Goal: Information Seeking & Learning: Learn about a topic

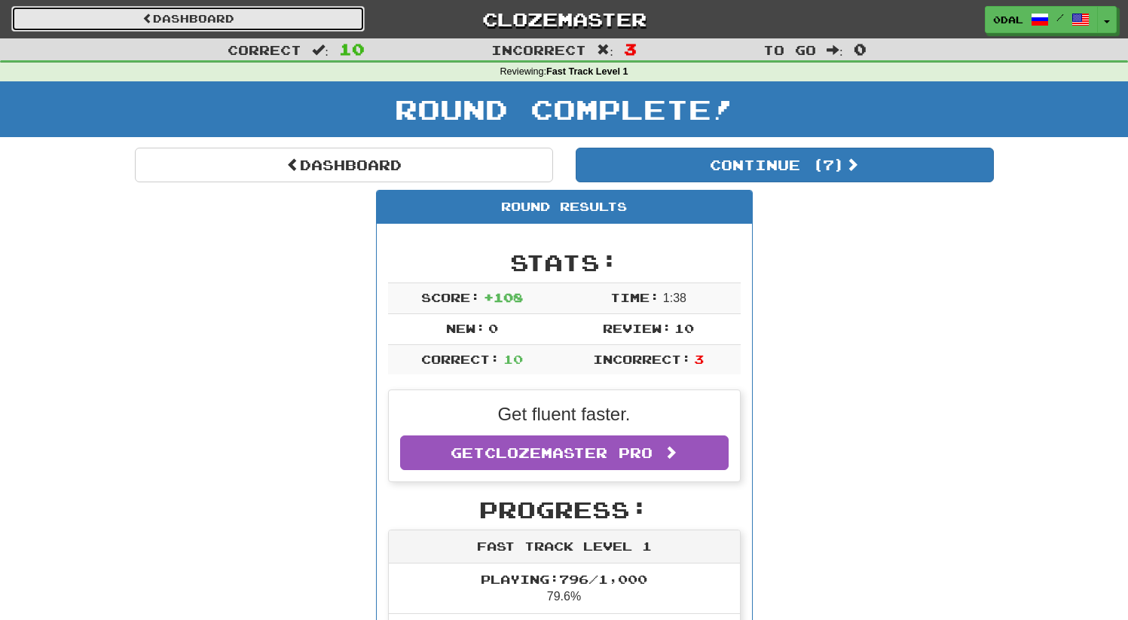
click at [227, 21] on link "Dashboard" at bounding box center [187, 19] width 353 height 26
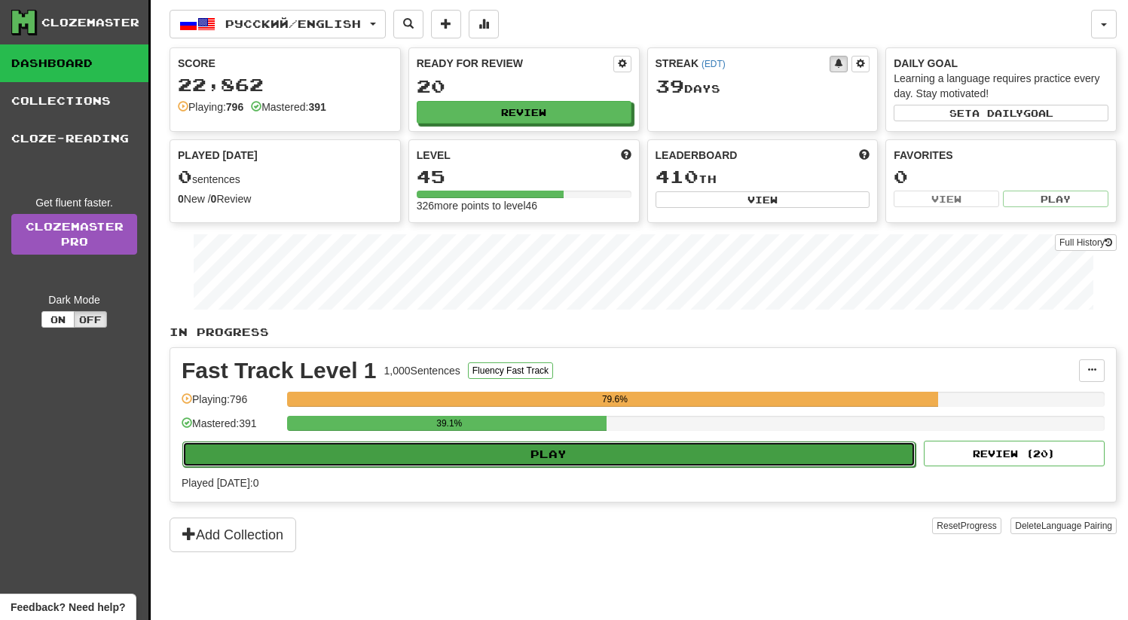
click at [511, 445] on button "Play" at bounding box center [548, 454] width 733 height 26
select select "**"
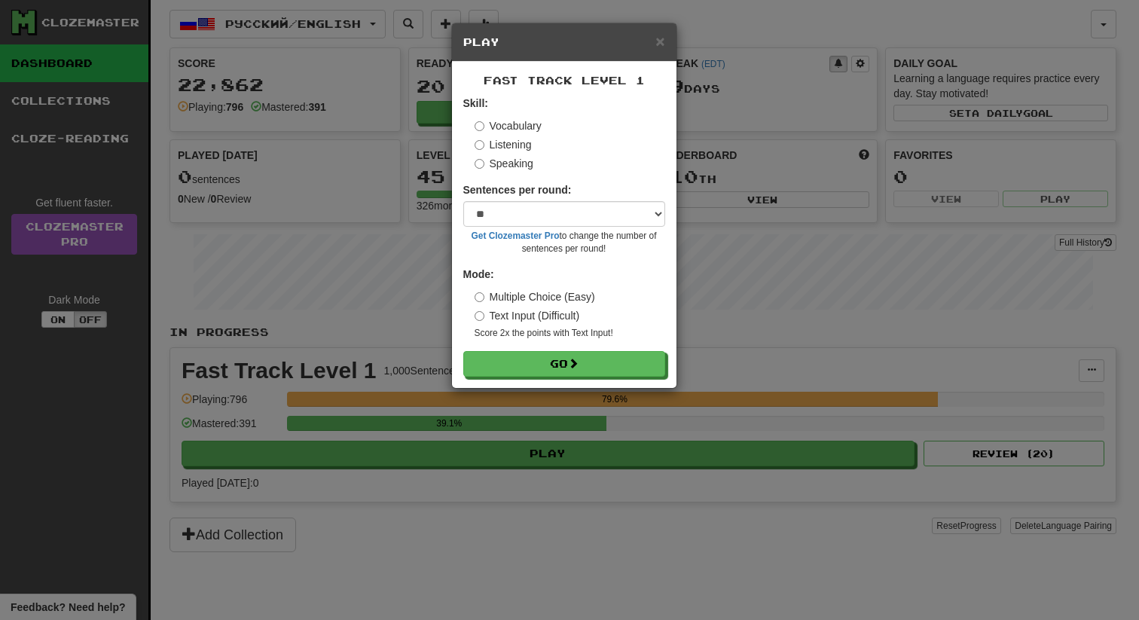
click at [525, 350] on form "Skill: Vocabulary Listening Speaking Sentences per round: * ** ** ** ** ** *** …" at bounding box center [564, 236] width 202 height 281
click at [529, 365] on button "Go" at bounding box center [565, 365] width 202 height 26
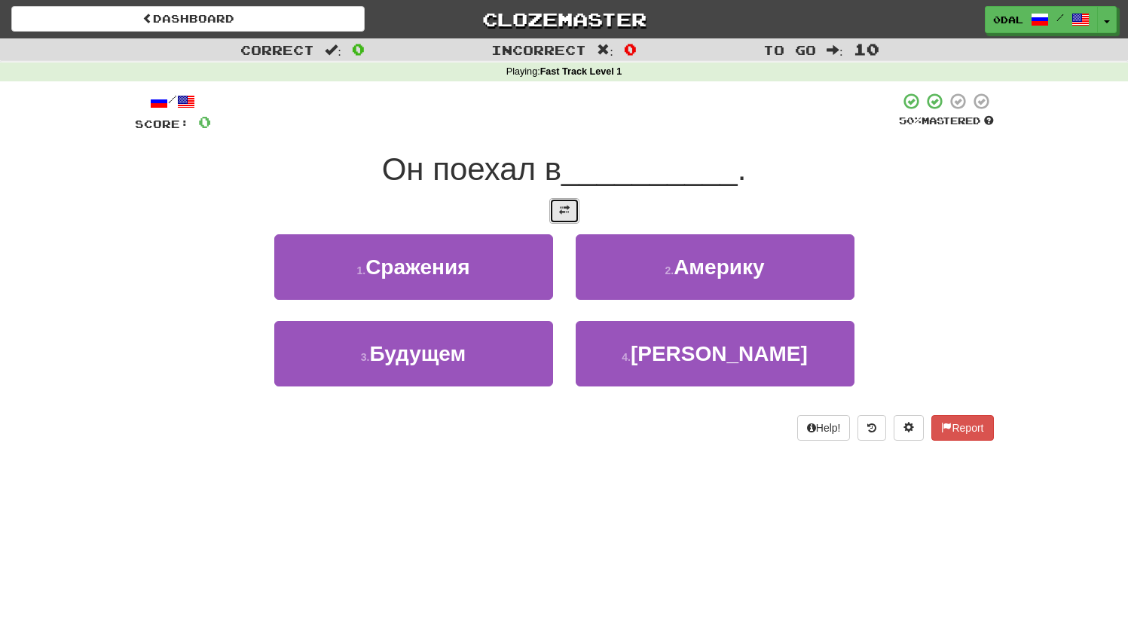
click at [572, 215] on button at bounding box center [564, 211] width 30 height 26
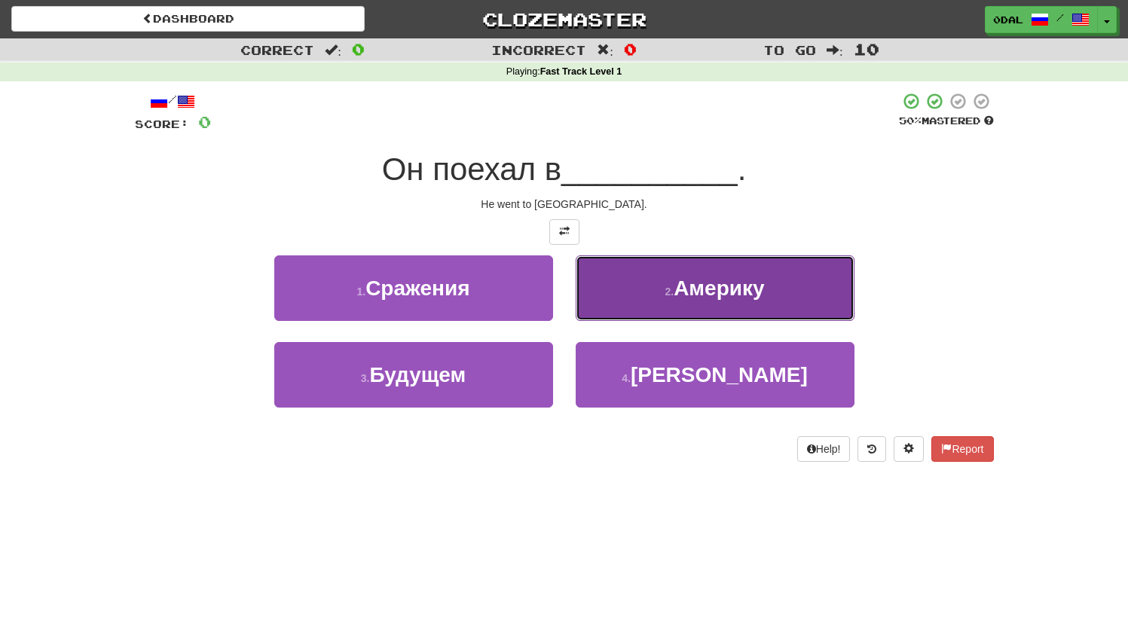
click at [719, 300] on button "2 . Америку" at bounding box center [714, 288] width 279 height 66
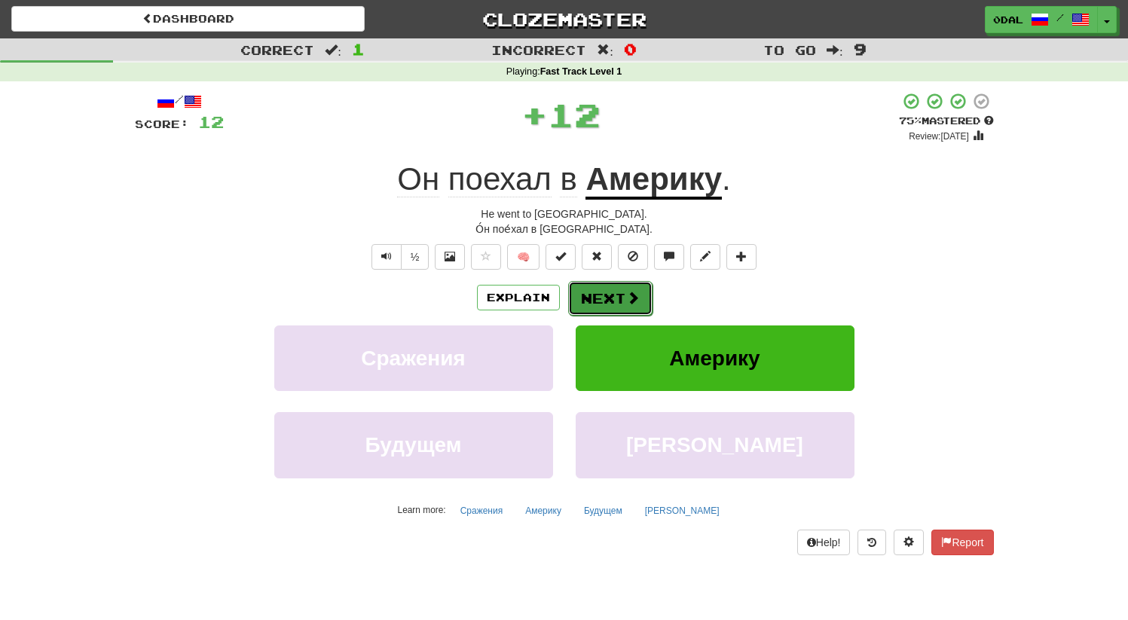
click at [615, 291] on button "Next" at bounding box center [610, 298] width 84 height 35
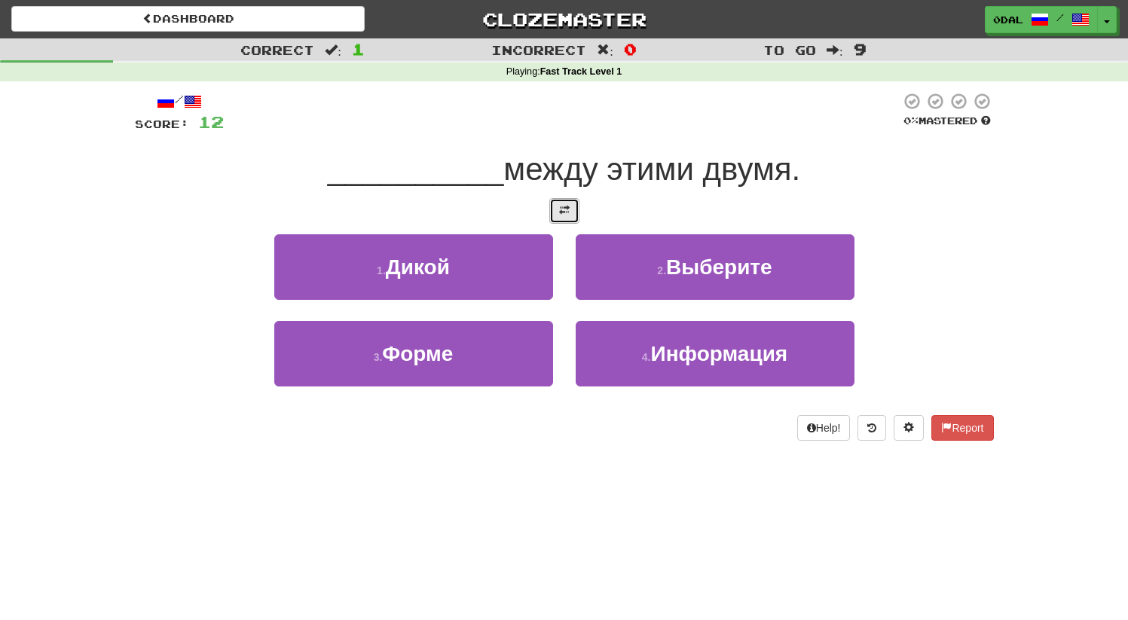
click at [560, 205] on span at bounding box center [564, 210] width 11 height 11
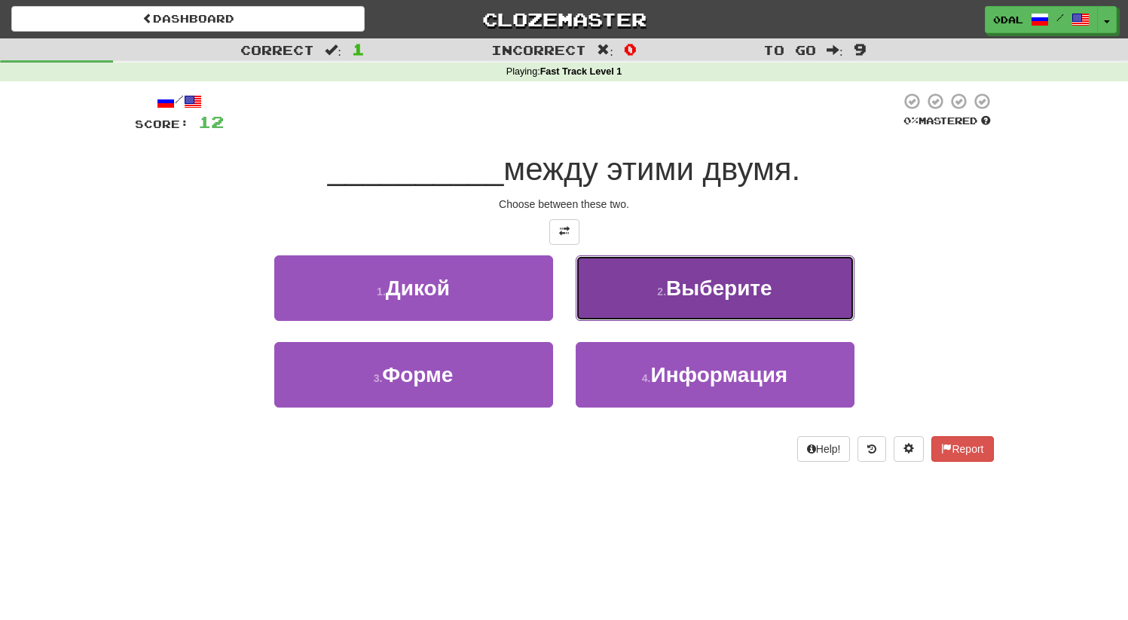
click at [696, 297] on span "Выберите" at bounding box center [719, 287] width 106 height 23
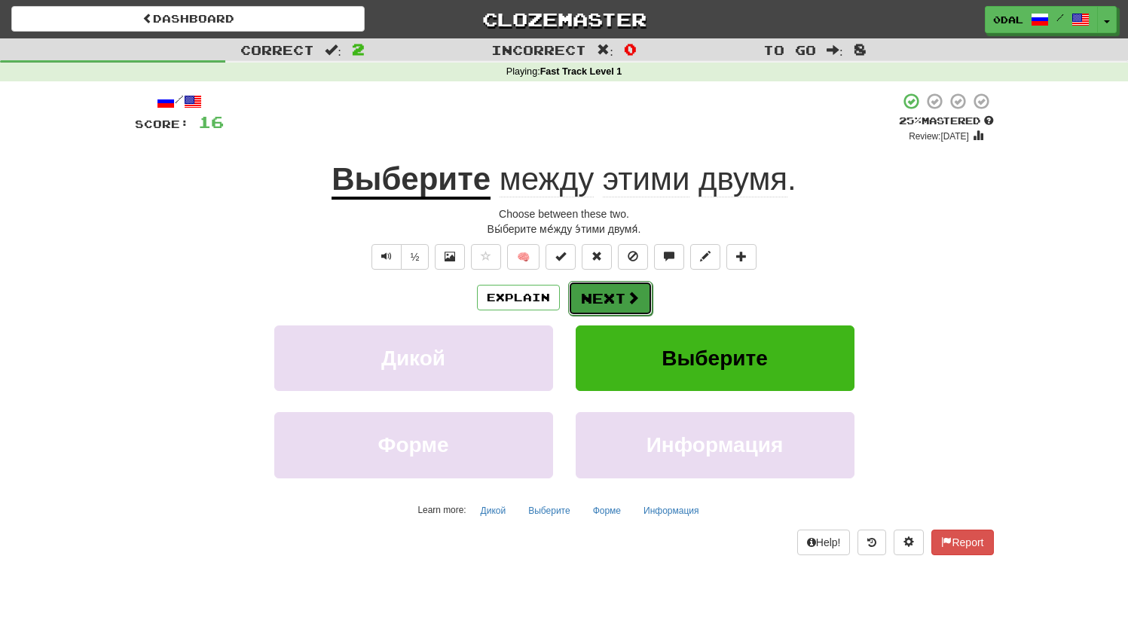
click at [602, 292] on button "Next" at bounding box center [610, 298] width 84 height 35
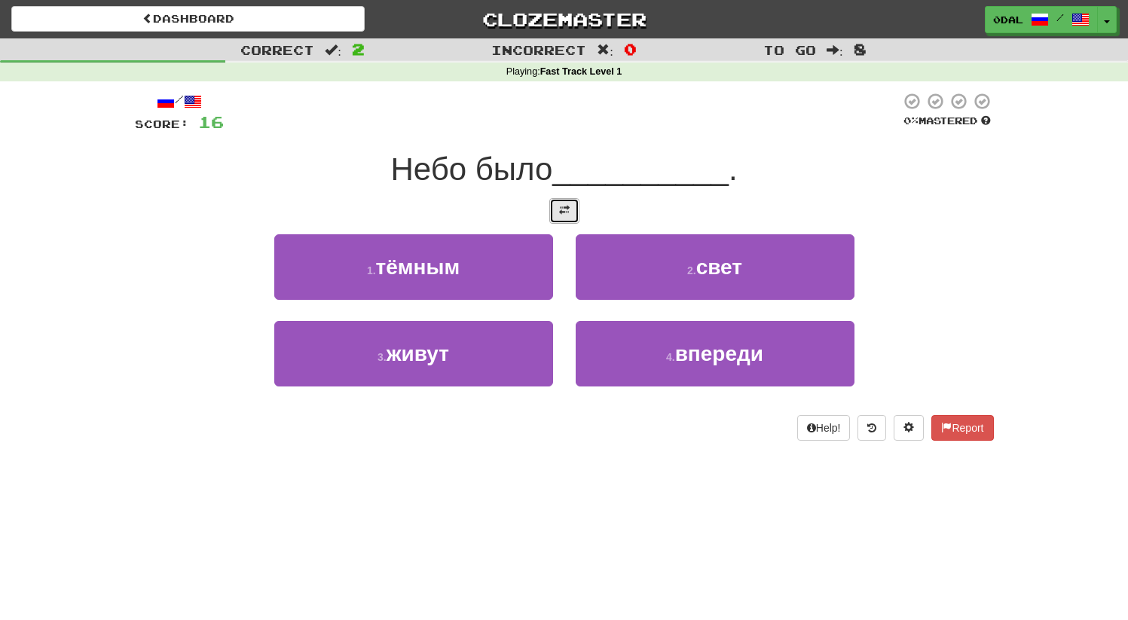
click at [563, 200] on button at bounding box center [564, 211] width 30 height 26
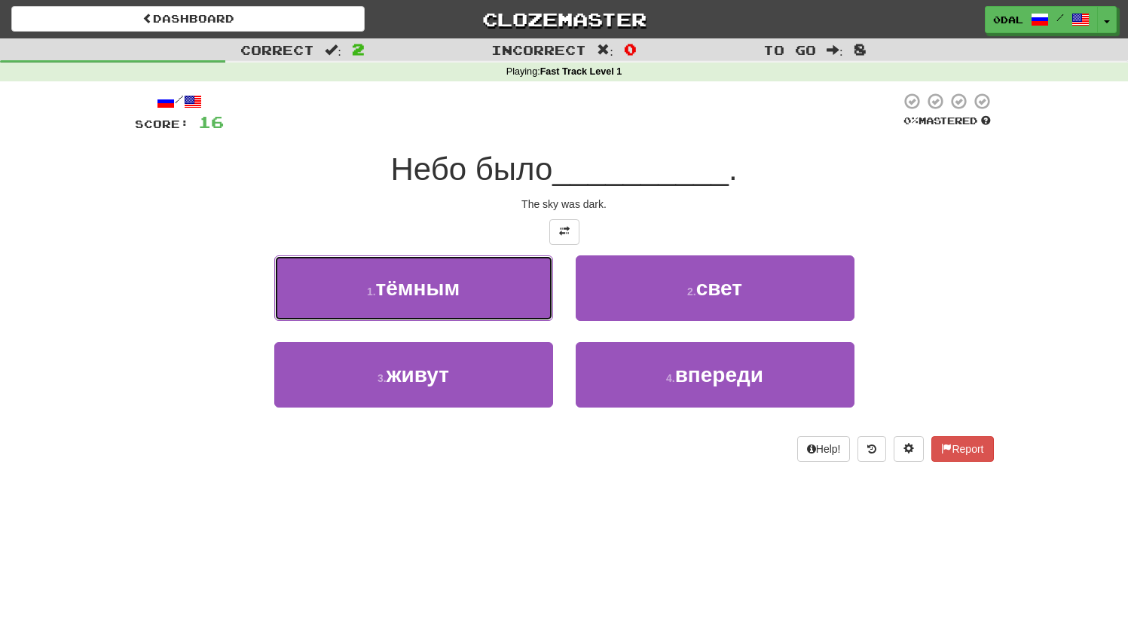
drag, startPoint x: 414, startPoint y: 255, endPoint x: 436, endPoint y: 279, distance: 32.0
click at [413, 258] on button "1 . тёмным" at bounding box center [413, 288] width 279 height 66
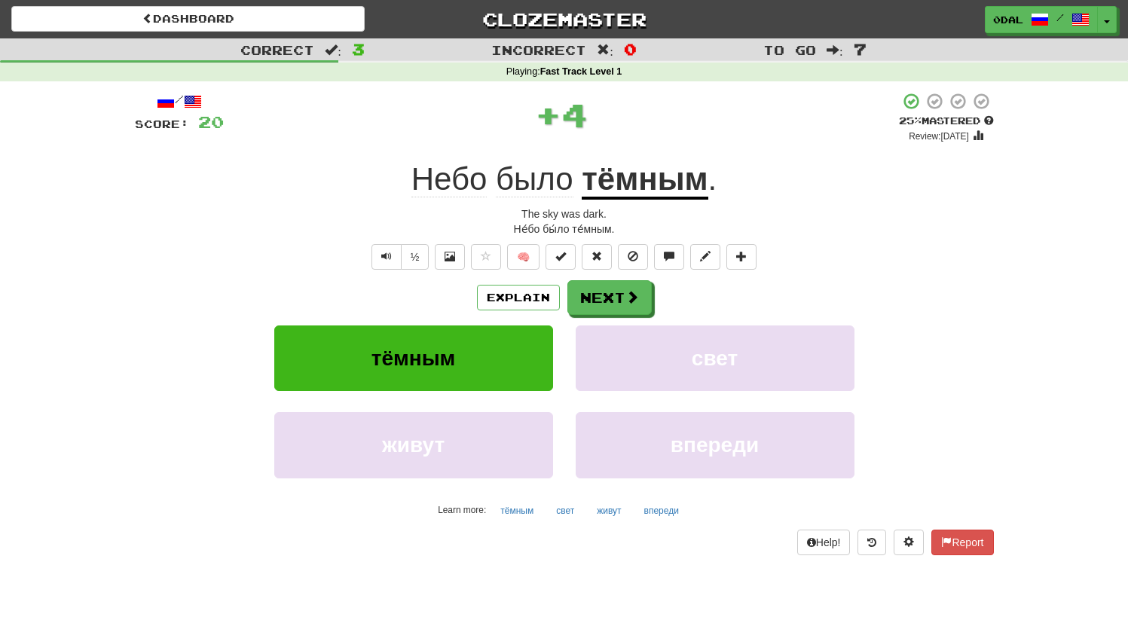
click at [445, 288] on div "Explain Next" at bounding box center [564, 297] width 859 height 35
click at [594, 298] on button "Next" at bounding box center [610, 298] width 84 height 35
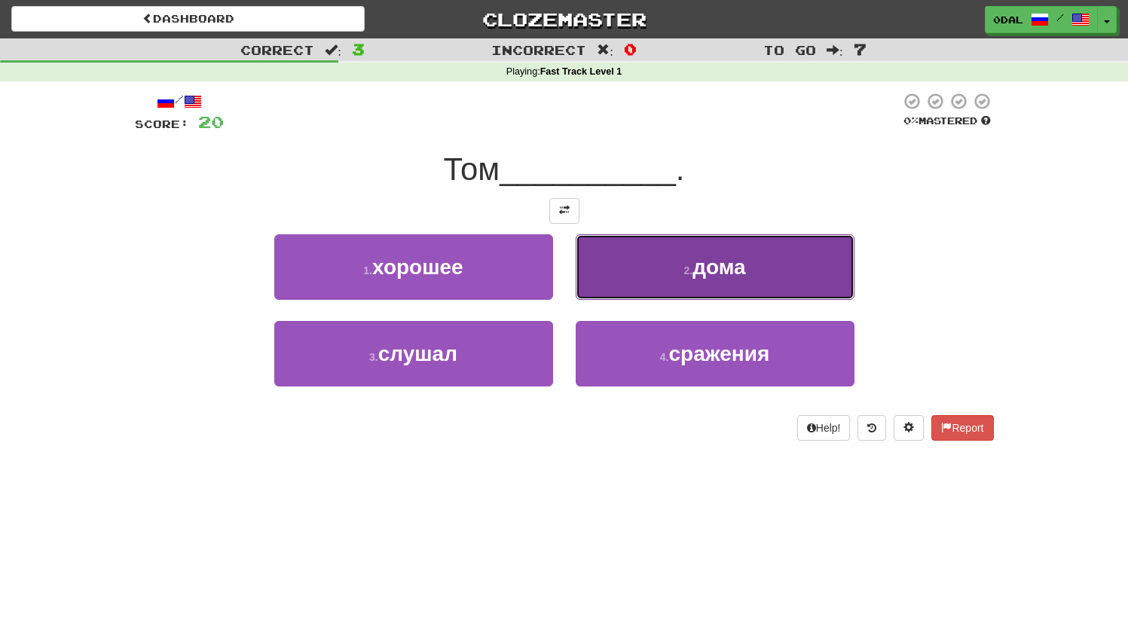
click at [698, 258] on span "дома" at bounding box center [718, 266] width 53 height 23
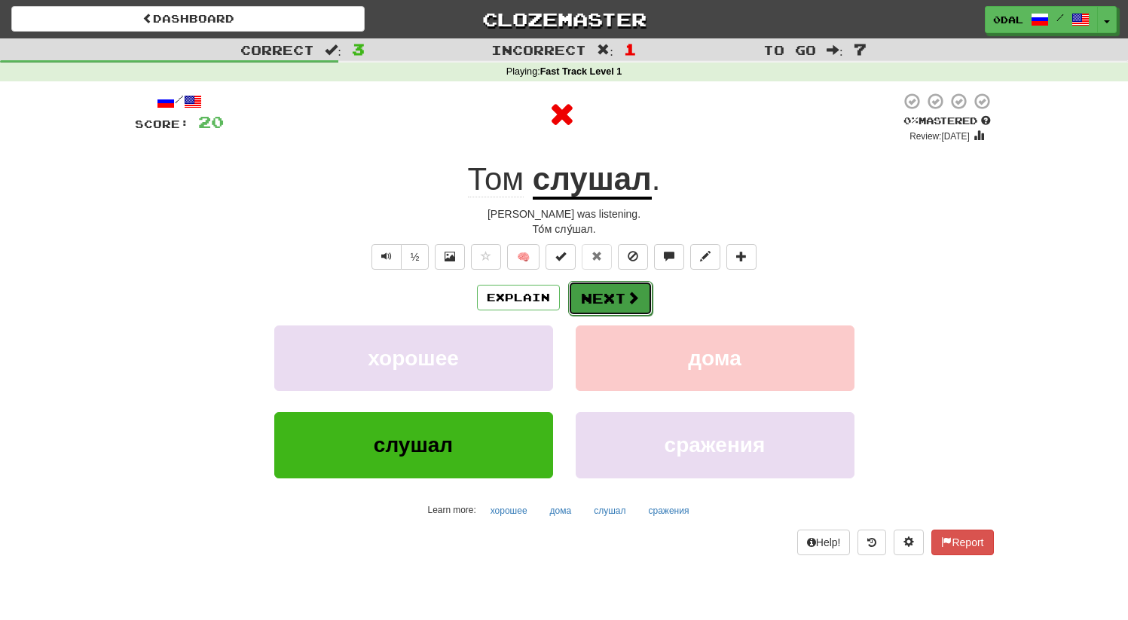
click at [615, 298] on button "Next" at bounding box center [610, 298] width 84 height 35
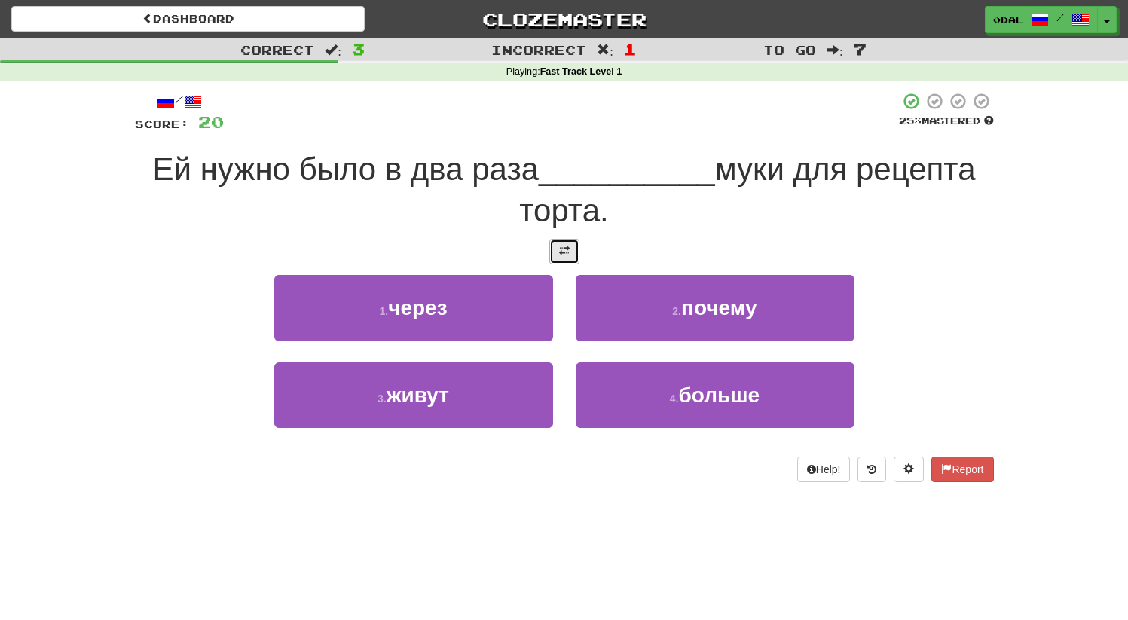
click at [561, 247] on span at bounding box center [564, 251] width 11 height 11
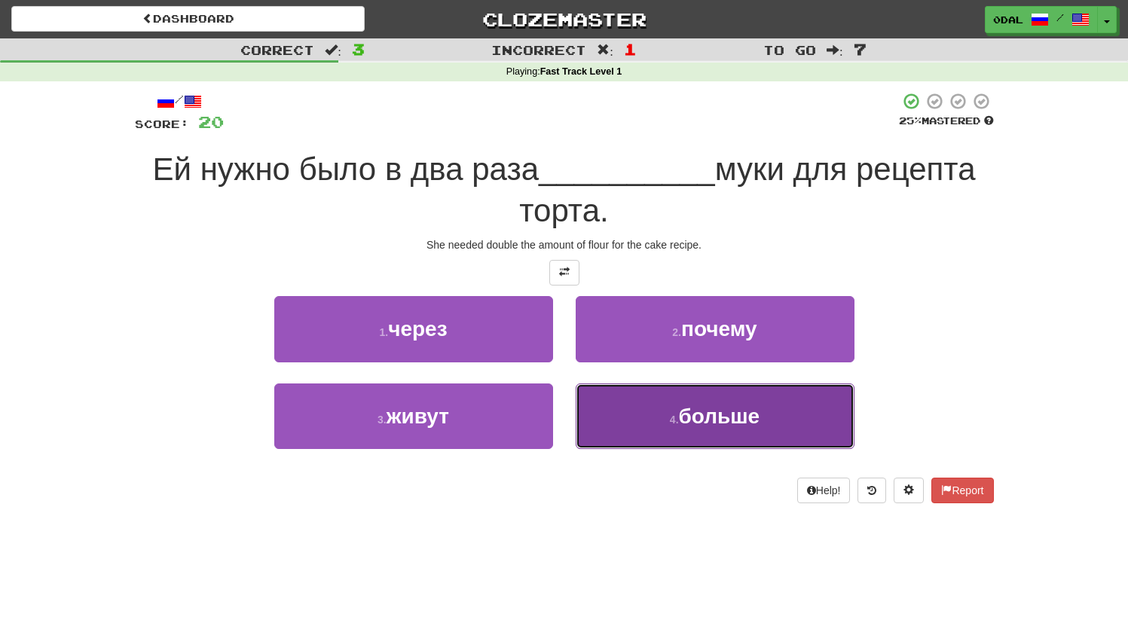
click at [712, 426] on span "больше" at bounding box center [719, 415] width 81 height 23
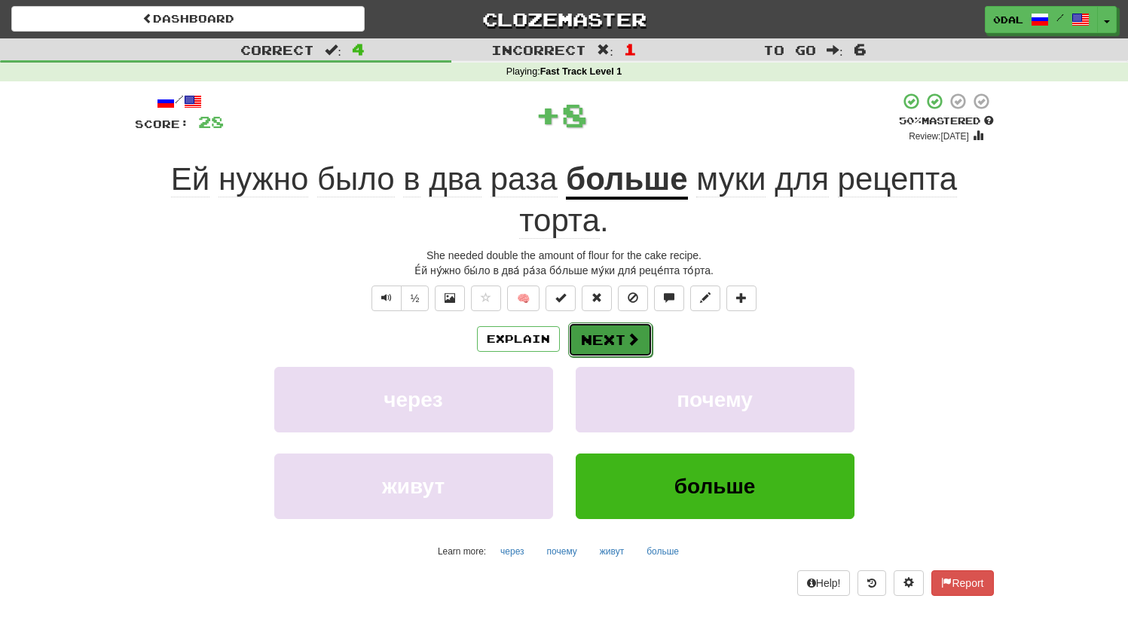
click at [611, 337] on button "Next" at bounding box center [610, 339] width 84 height 35
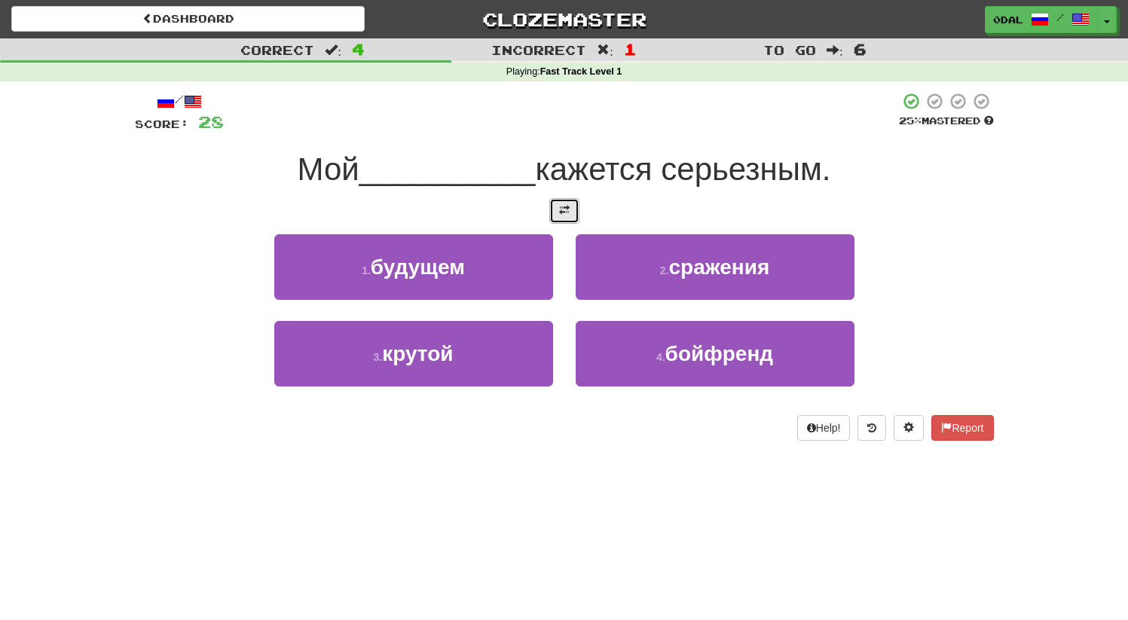
click at [572, 207] on button at bounding box center [564, 211] width 30 height 26
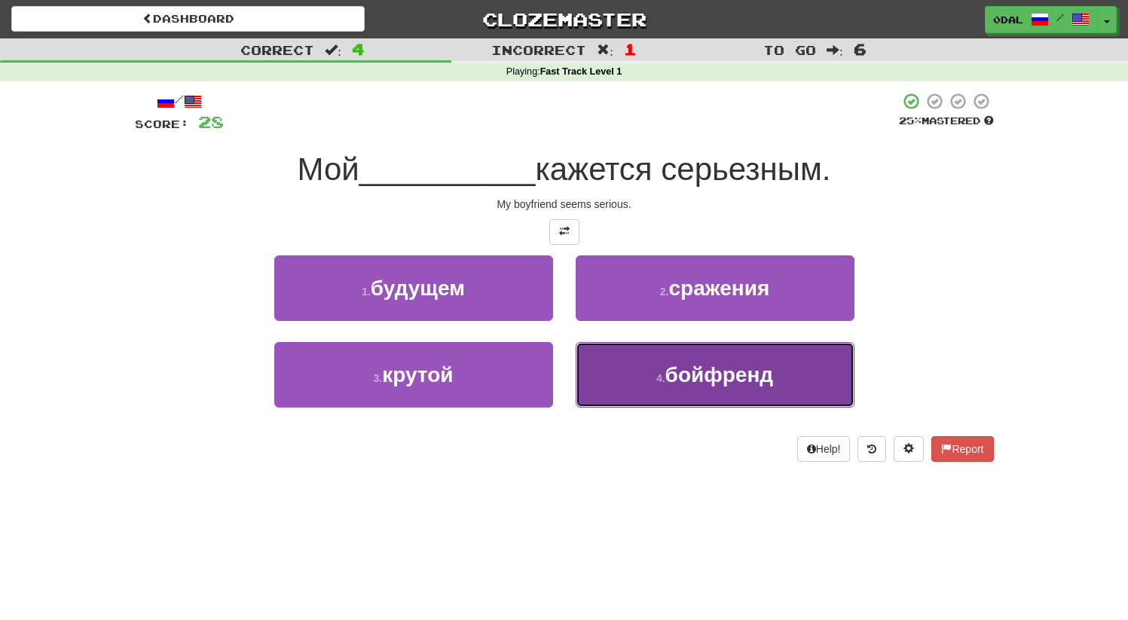
click at [688, 372] on span "бойфренд" at bounding box center [719, 374] width 108 height 23
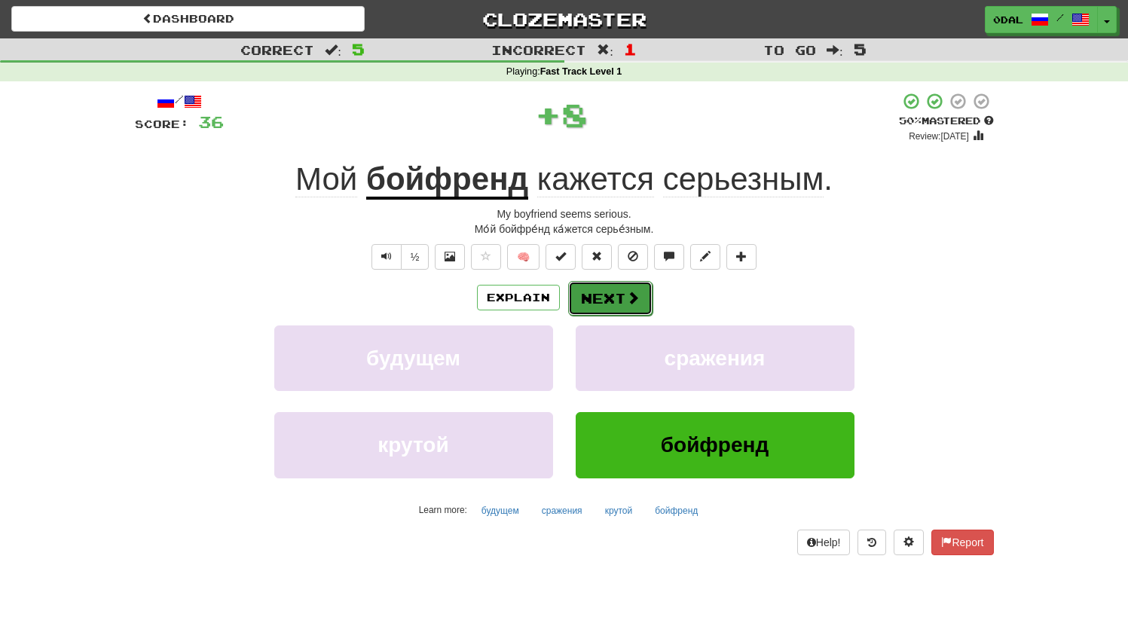
click at [605, 288] on button "Next" at bounding box center [610, 298] width 84 height 35
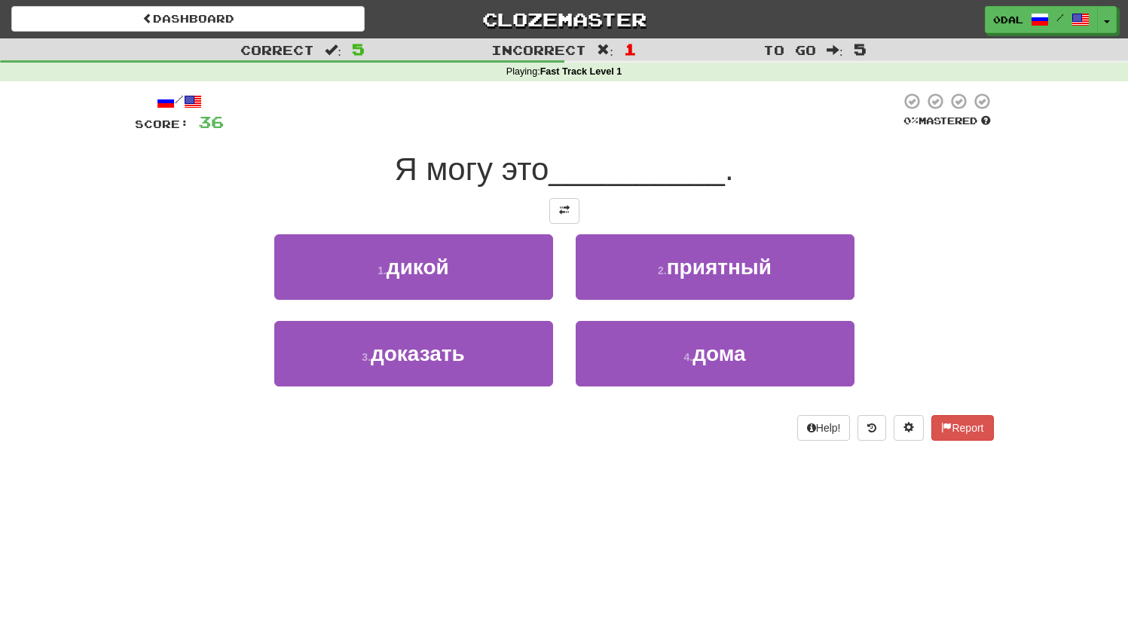
click at [583, 208] on div at bounding box center [564, 211] width 859 height 26
click at [554, 225] on div "/ Score: 36 0 % Mastered Я могу это __________ . 1 . дикой 2 . приятный 3 . док…" at bounding box center [564, 266] width 859 height 349
click at [564, 218] on button at bounding box center [564, 211] width 30 height 26
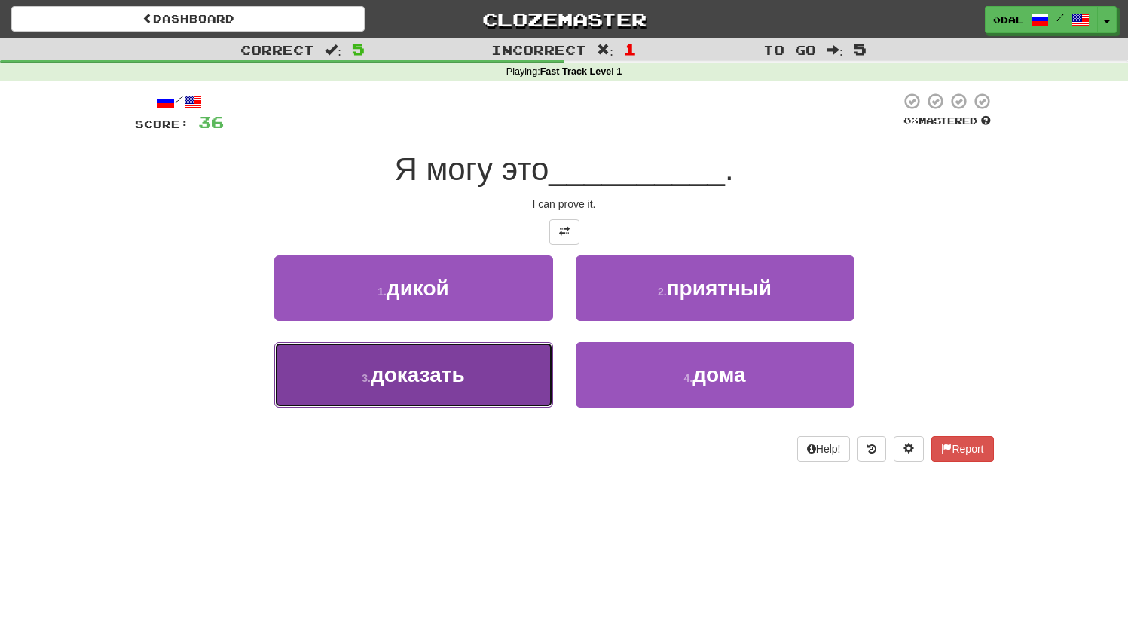
click at [475, 377] on button "3 . доказать" at bounding box center [413, 375] width 279 height 66
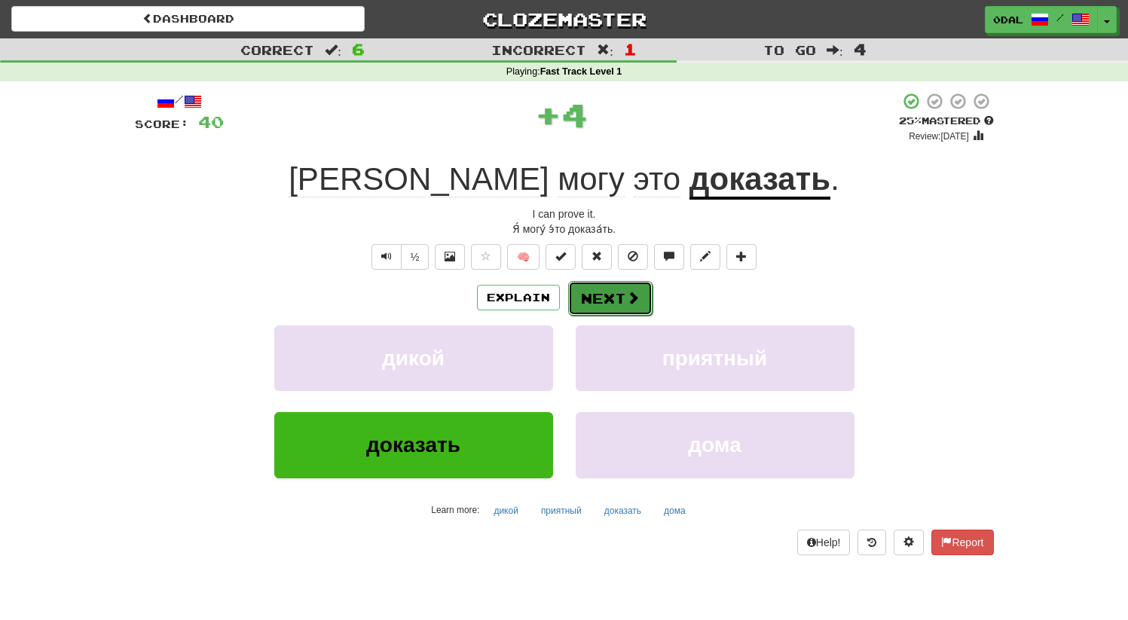
click at [612, 294] on button "Next" at bounding box center [610, 298] width 84 height 35
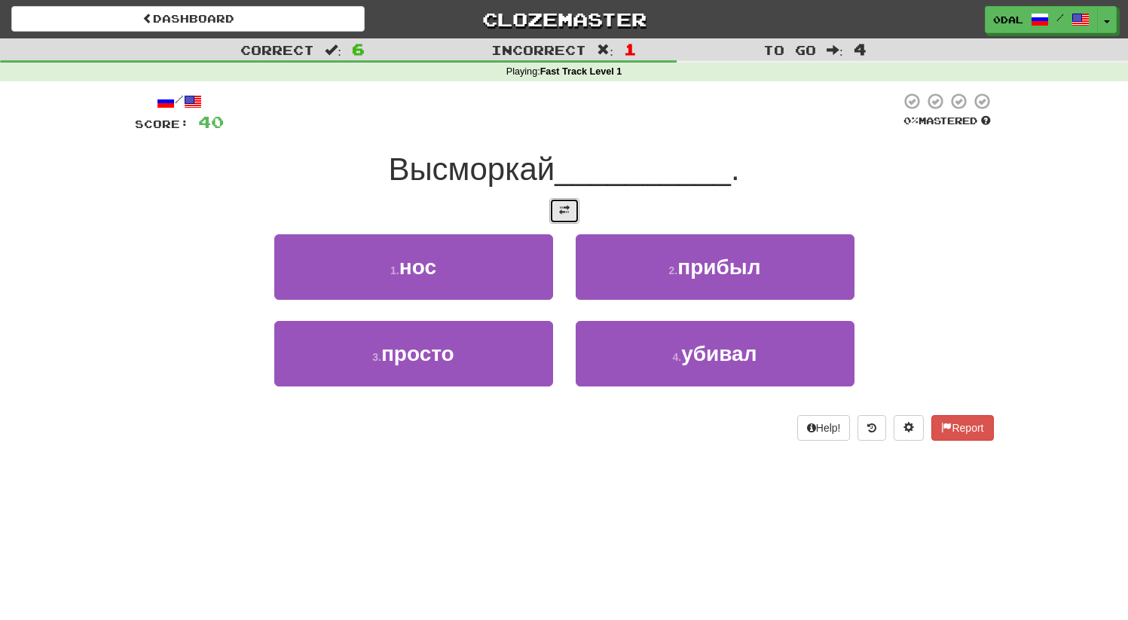
click at [563, 205] on span at bounding box center [564, 210] width 11 height 11
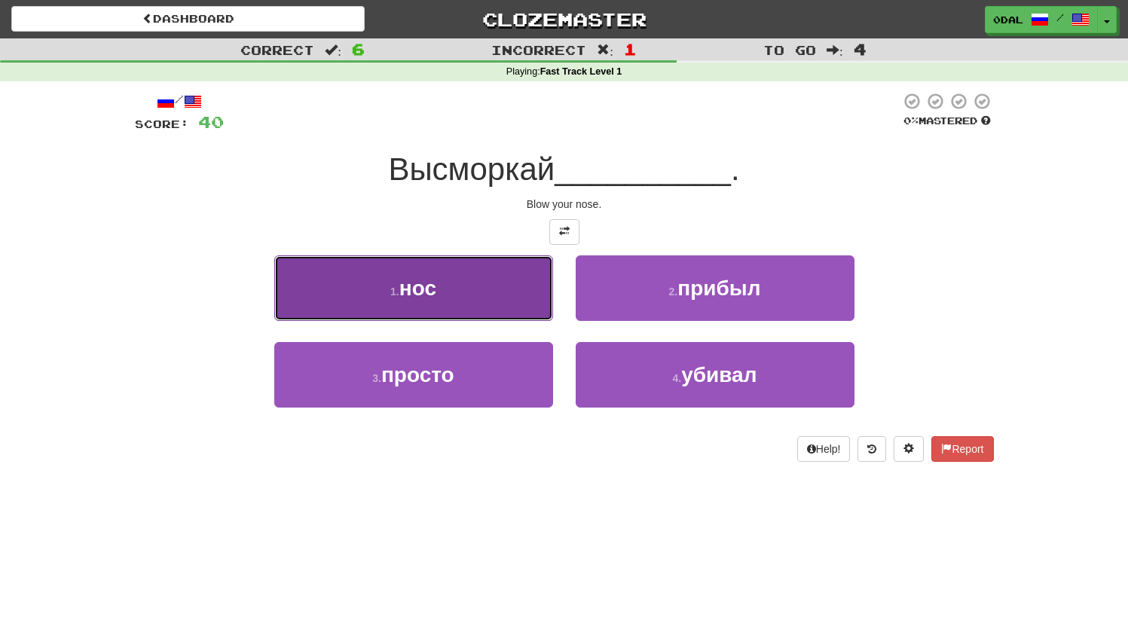
click at [454, 292] on button "1 . нос" at bounding box center [413, 288] width 279 height 66
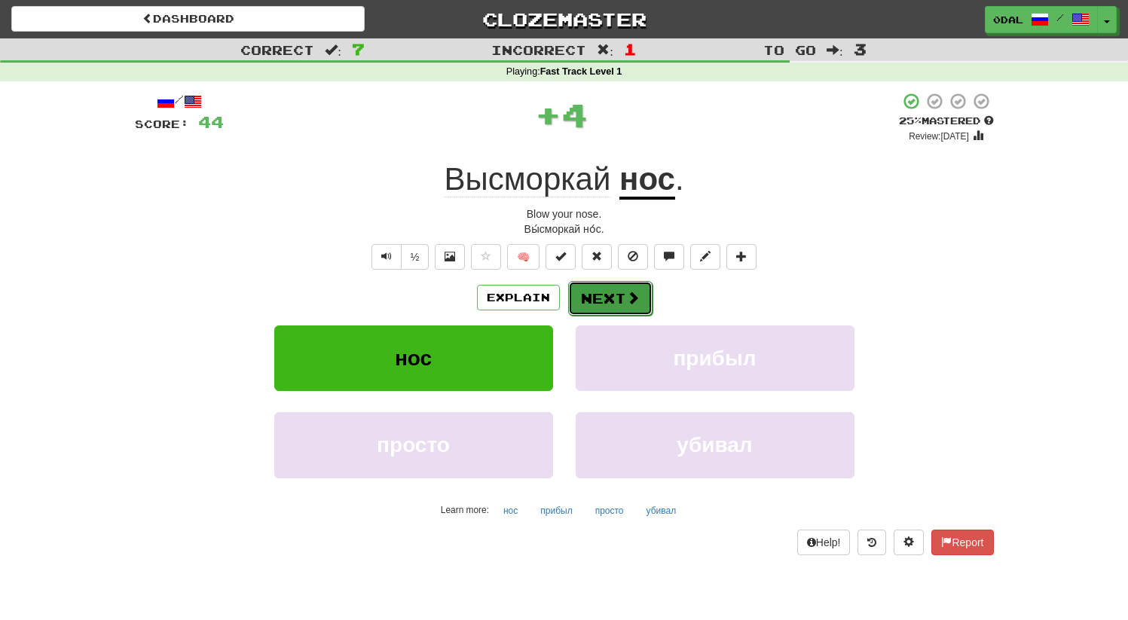
click at [612, 305] on button "Next" at bounding box center [610, 298] width 84 height 35
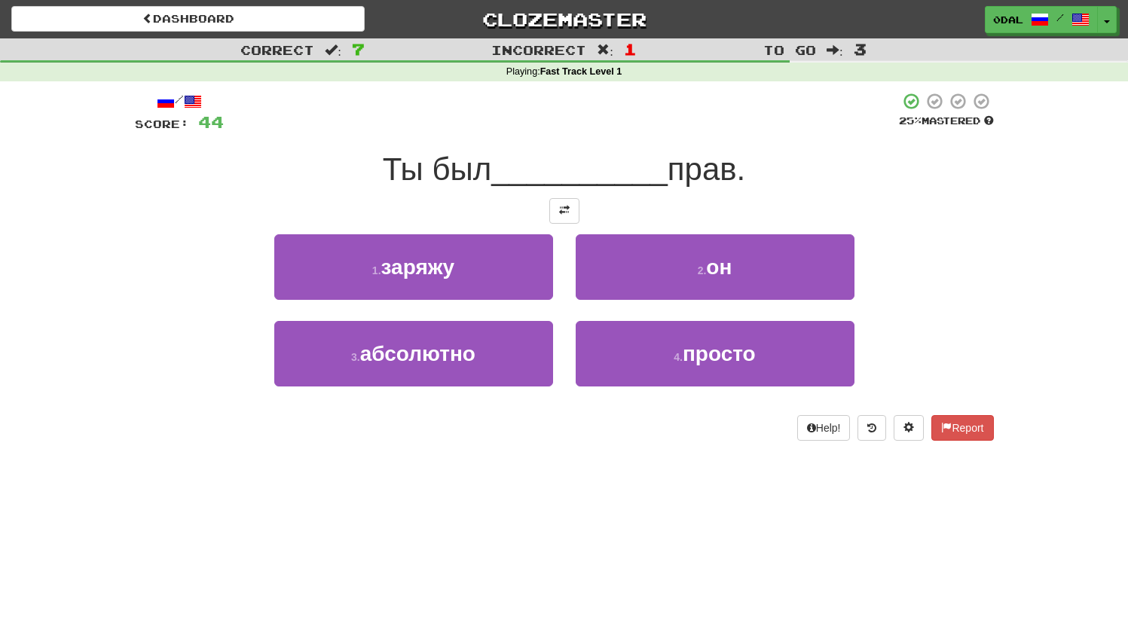
click at [529, 200] on div at bounding box center [564, 211] width 859 height 26
click at [553, 201] on button at bounding box center [564, 211] width 30 height 26
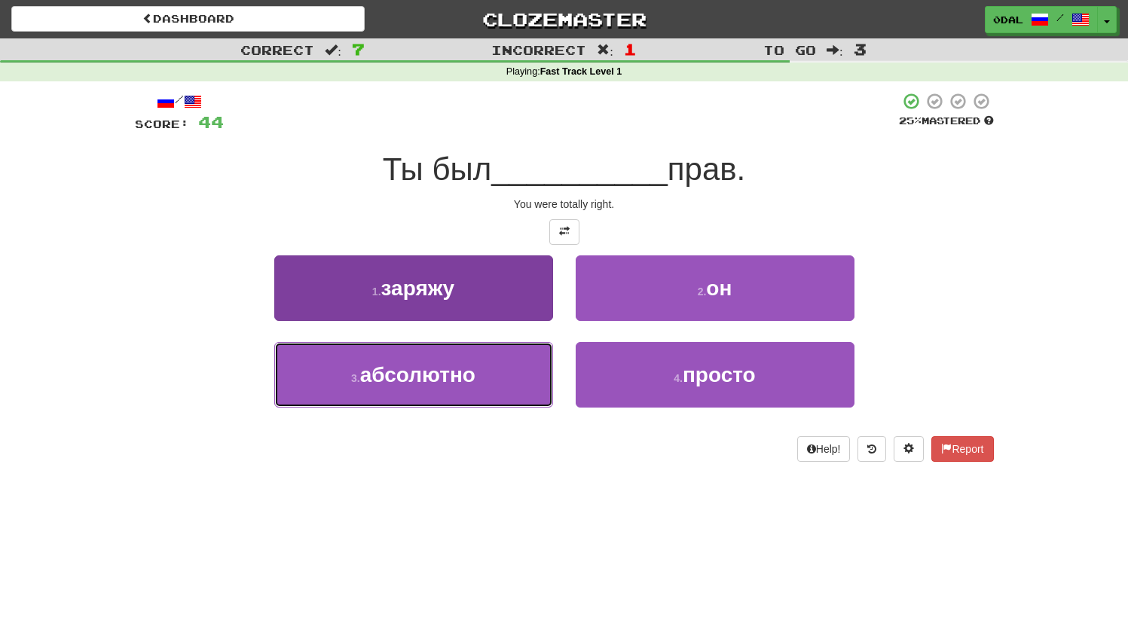
click at [455, 392] on button "3 . абсолютно" at bounding box center [413, 375] width 279 height 66
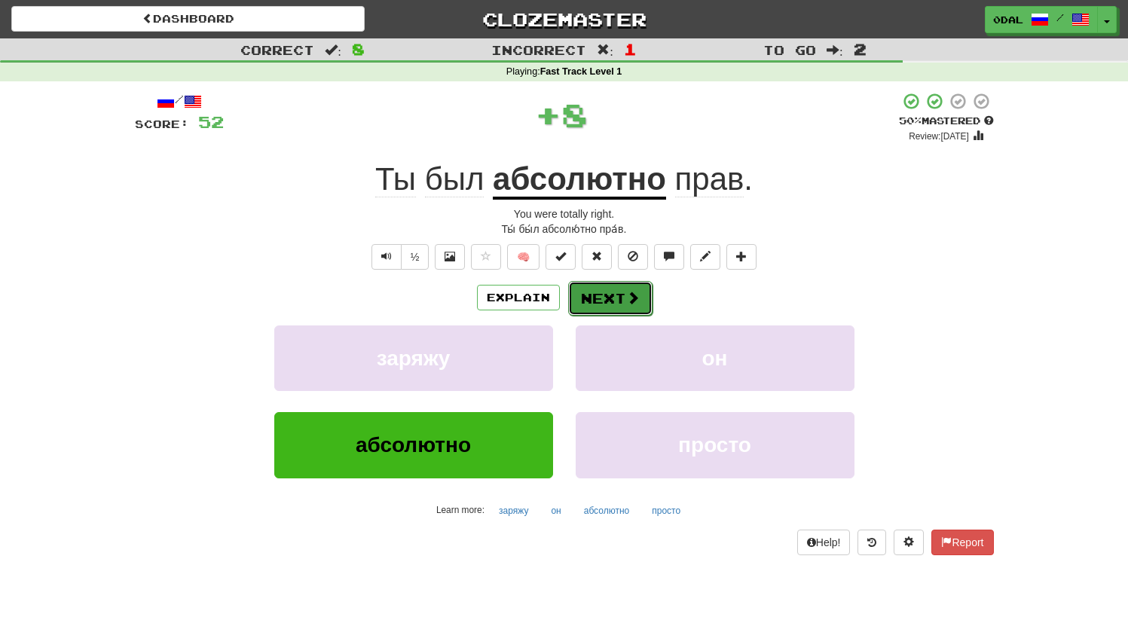
click at [609, 296] on button "Next" at bounding box center [610, 298] width 84 height 35
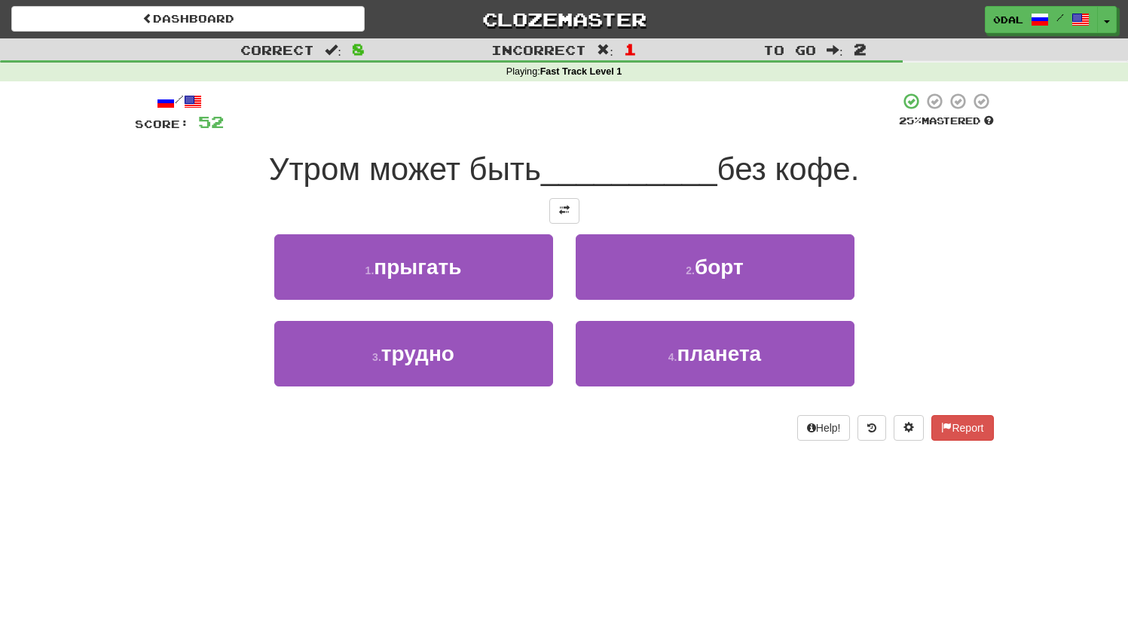
click at [545, 214] on div at bounding box center [564, 211] width 859 height 26
click at [537, 203] on div at bounding box center [564, 211] width 859 height 26
click at [551, 204] on button at bounding box center [564, 211] width 30 height 26
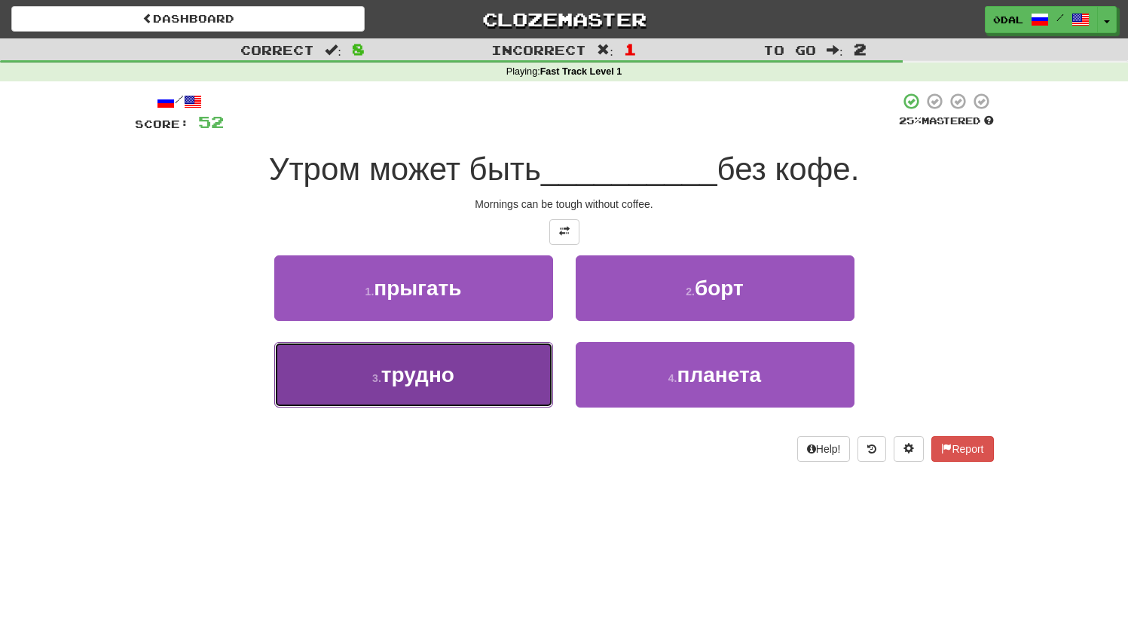
click at [434, 386] on span "трудно" at bounding box center [417, 374] width 73 height 23
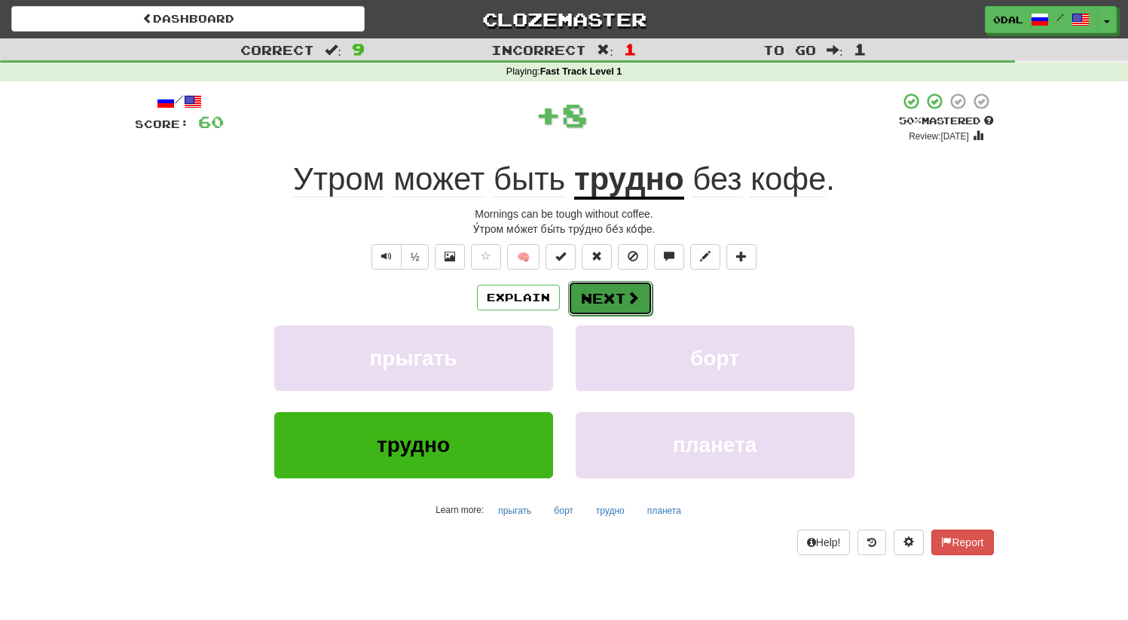
click at [619, 291] on button "Next" at bounding box center [610, 298] width 84 height 35
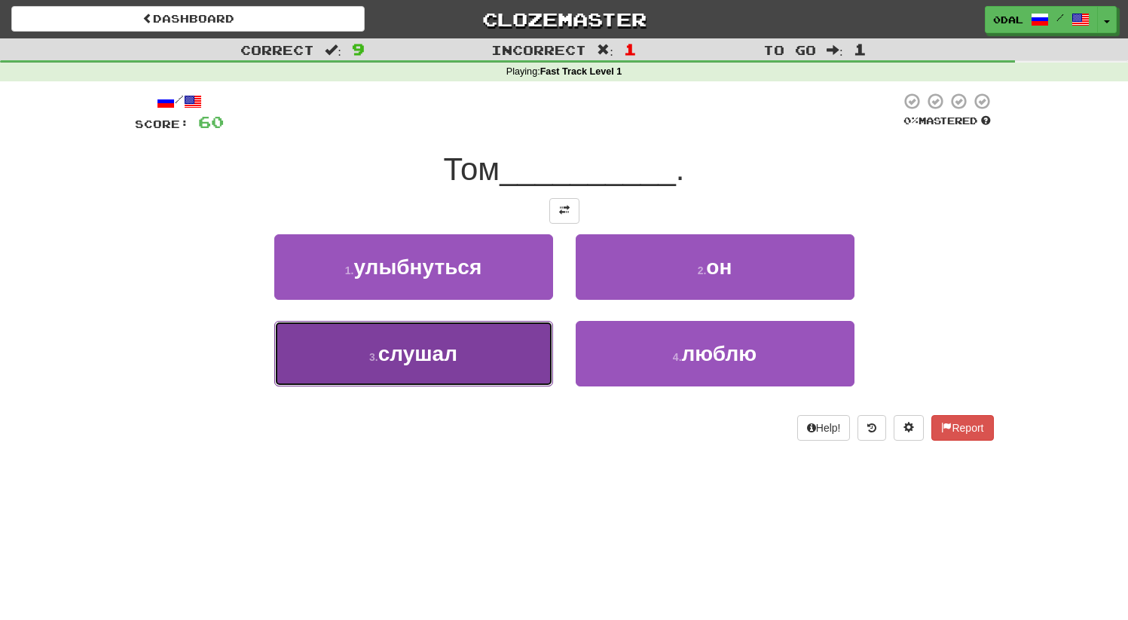
click at [487, 349] on button "3 . слушал" at bounding box center [413, 354] width 279 height 66
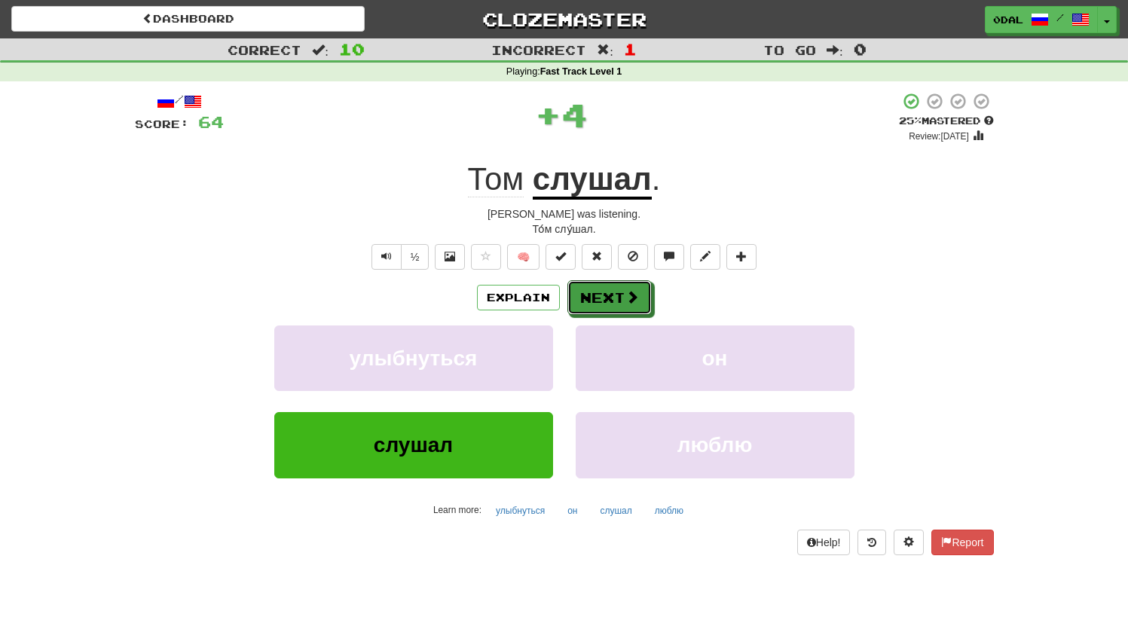
click at [590, 293] on button "Next" at bounding box center [609, 297] width 84 height 35
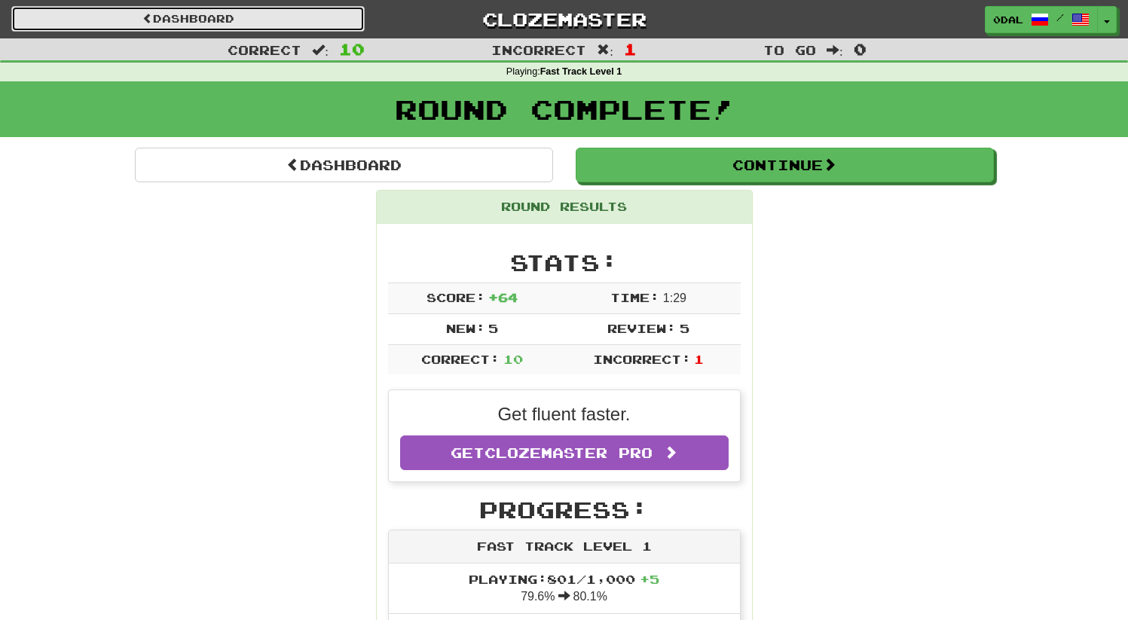
click at [212, 20] on link "Dashboard" at bounding box center [187, 19] width 353 height 26
